Goal: Find specific page/section: Find specific page/section

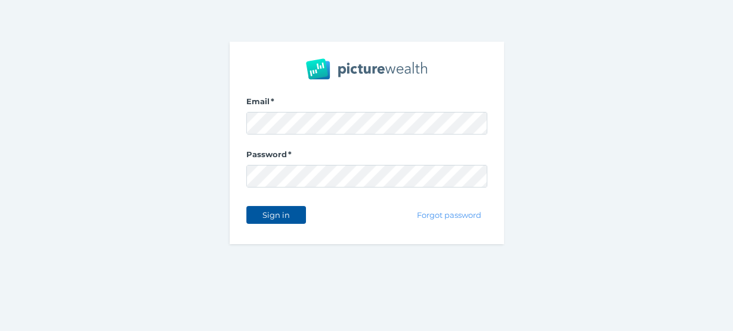
click at [271, 213] on span "Sign in" at bounding box center [276, 215] width 38 height 10
select select "25"
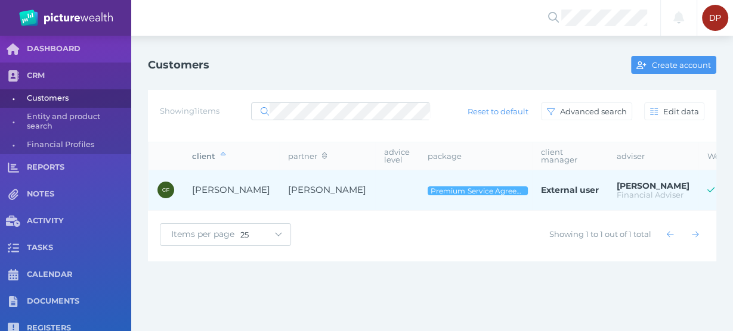
click at [218, 187] on span "[PERSON_NAME]" at bounding box center [231, 189] width 78 height 11
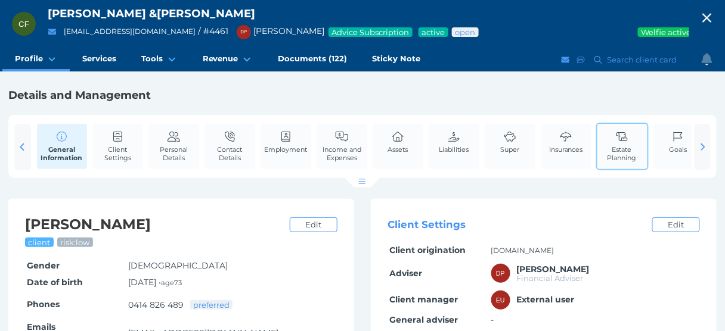
click at [631, 147] on span "Estate Planning" at bounding box center [622, 153] width 44 height 17
